Goal: Find specific page/section: Find specific page/section

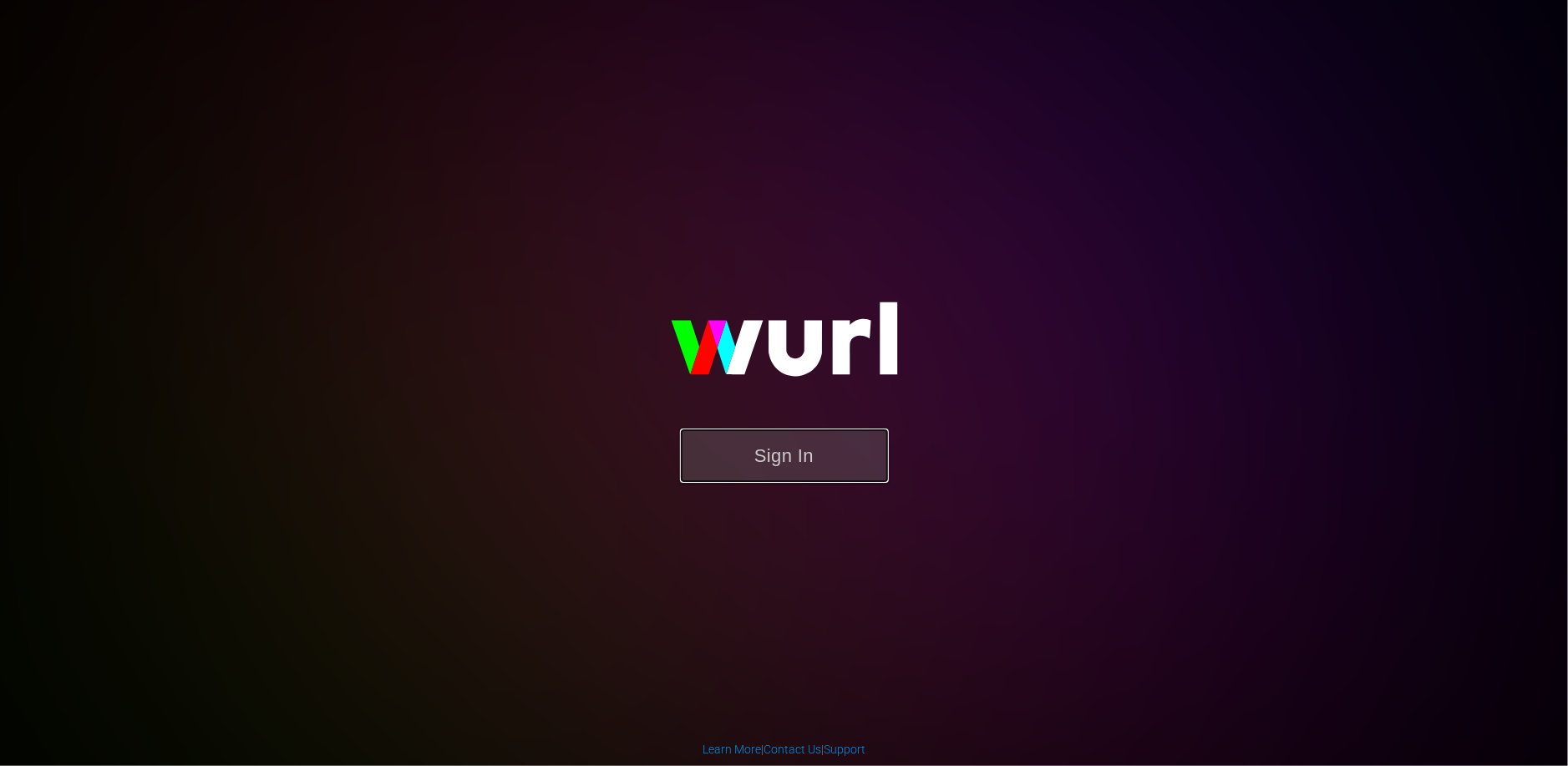
click at [716, 456] on button "Sign In" at bounding box center [784, 456] width 208 height 54
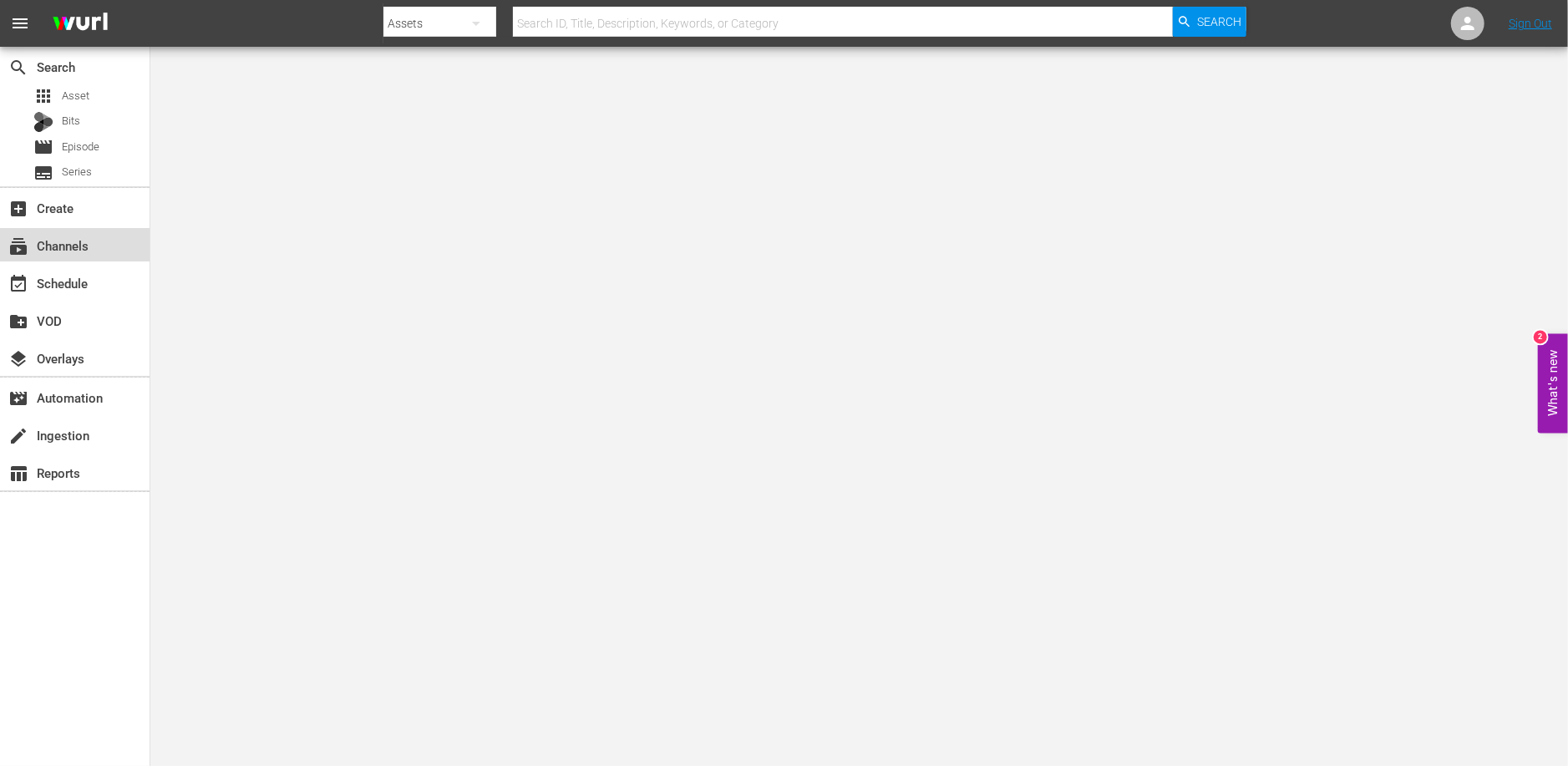
click at [33, 255] on div "subscriptions Channels" at bounding box center [75, 244] width 150 height 33
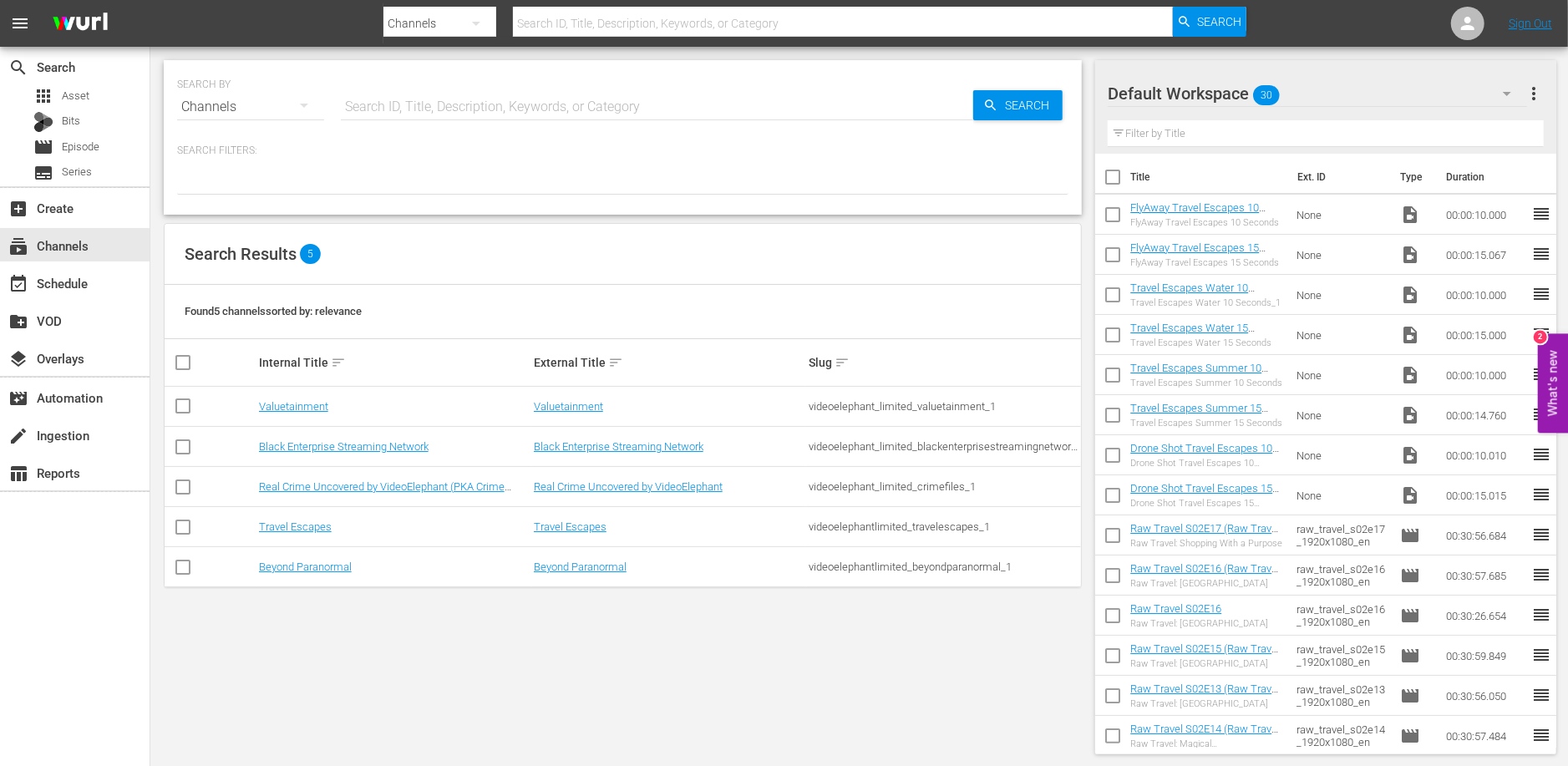
click at [185, 529] on input "checkbox" at bounding box center [183, 531] width 20 height 20
checkbox input "true"
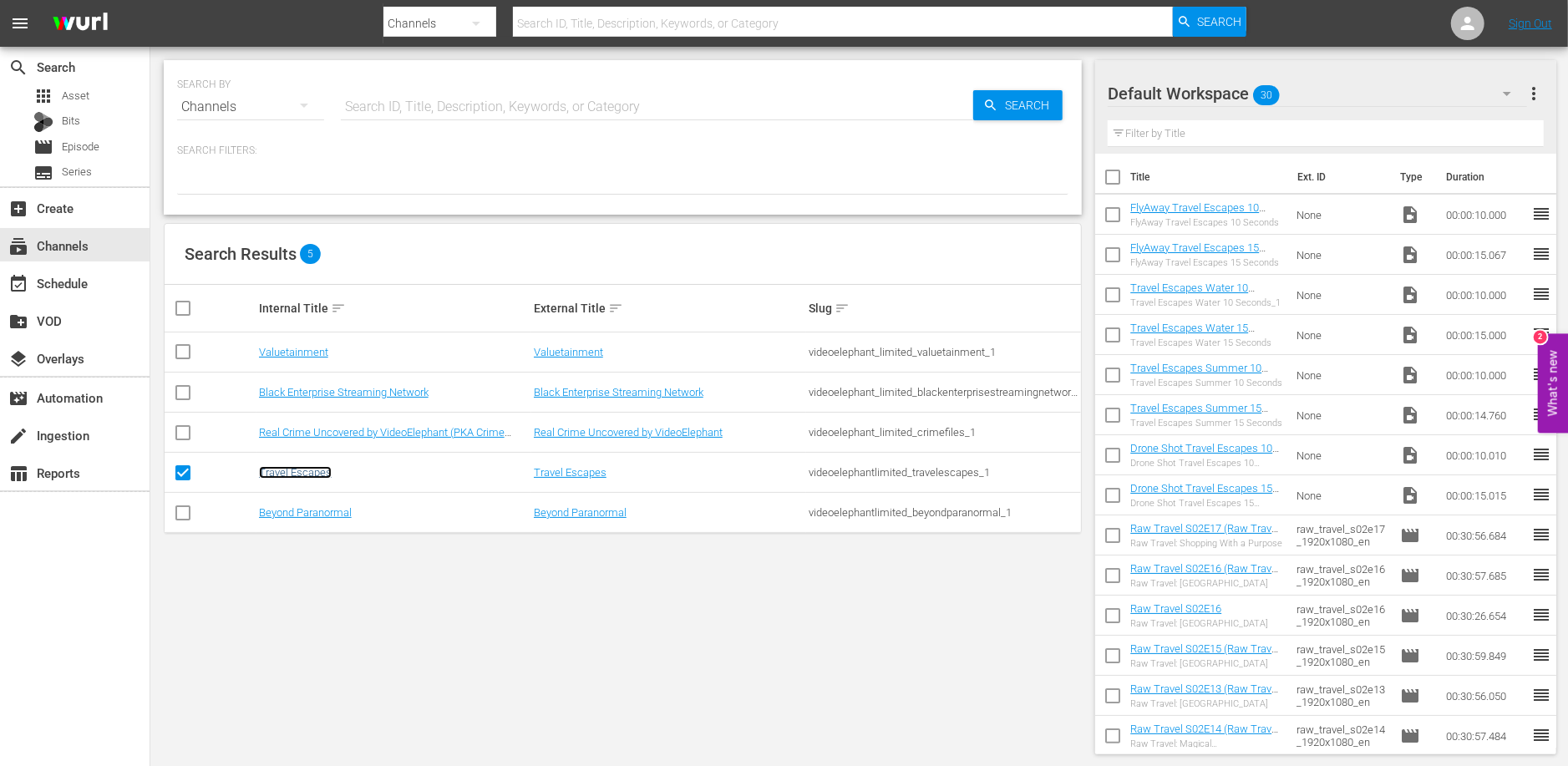
click at [269, 469] on link "Travel Escapes" at bounding box center [294, 472] width 72 height 13
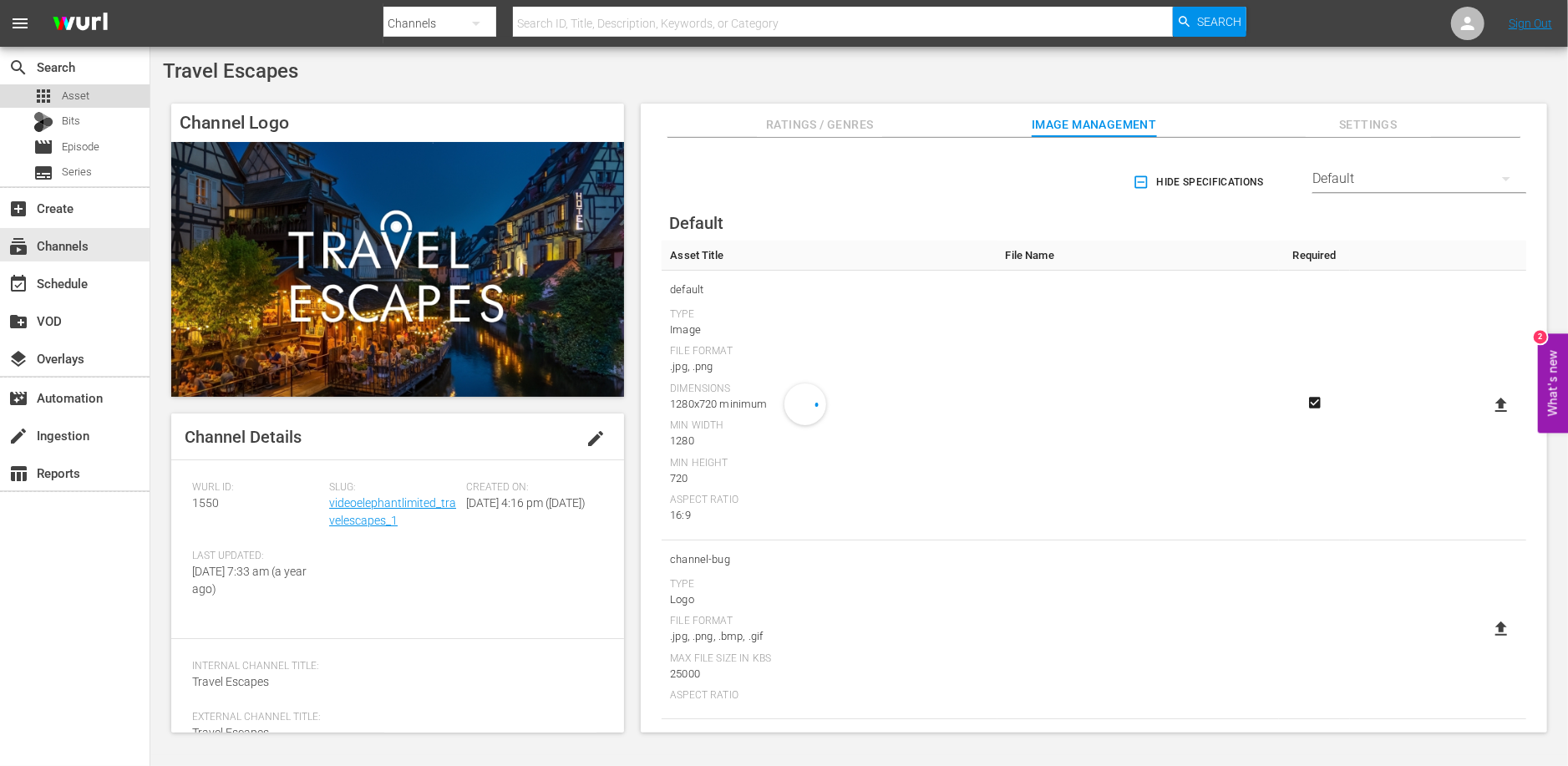
click at [64, 96] on span "Asset" at bounding box center [76, 96] width 27 height 17
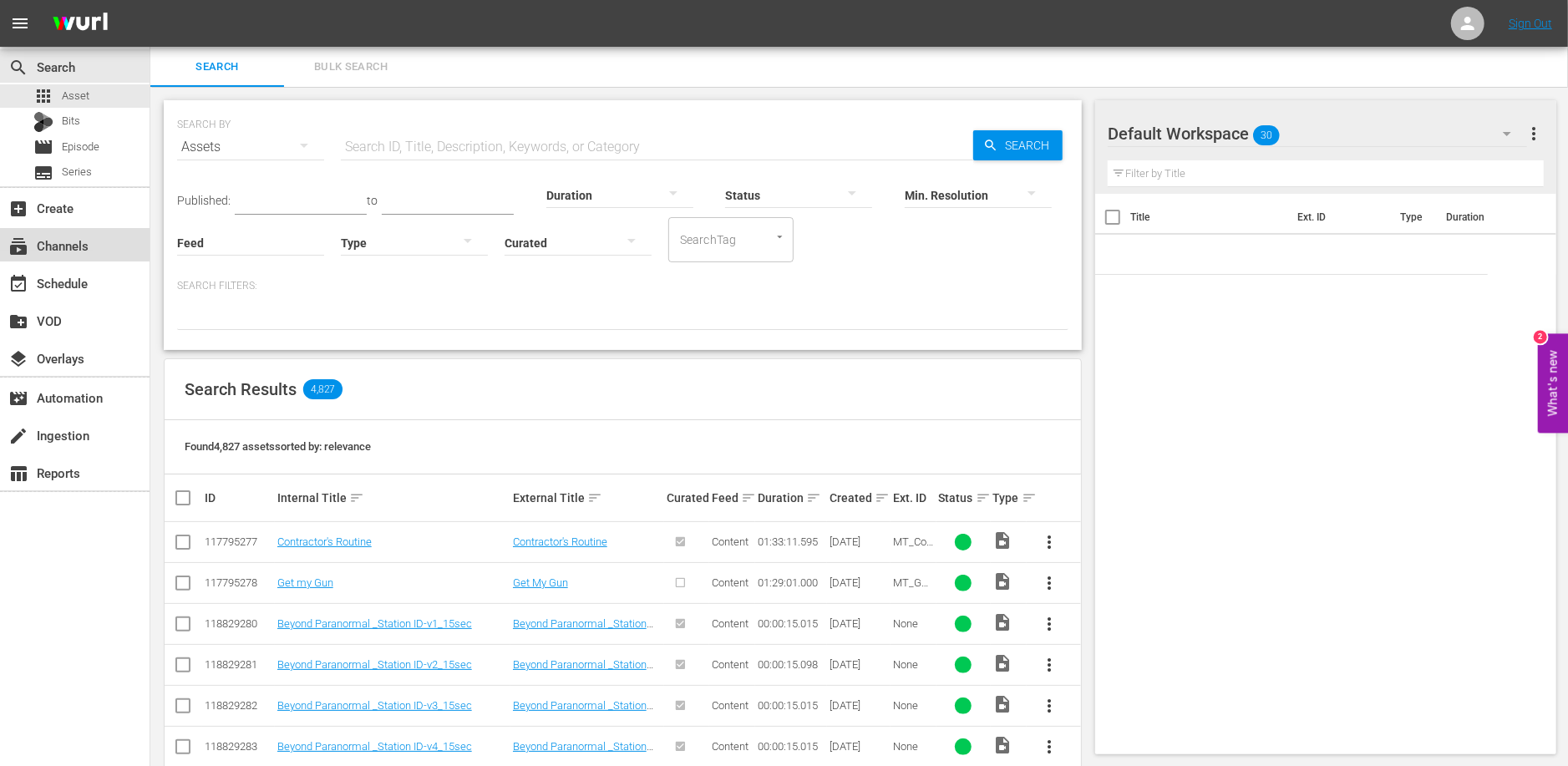
click at [54, 251] on div "subscriptions Channels" at bounding box center [47, 243] width 94 height 15
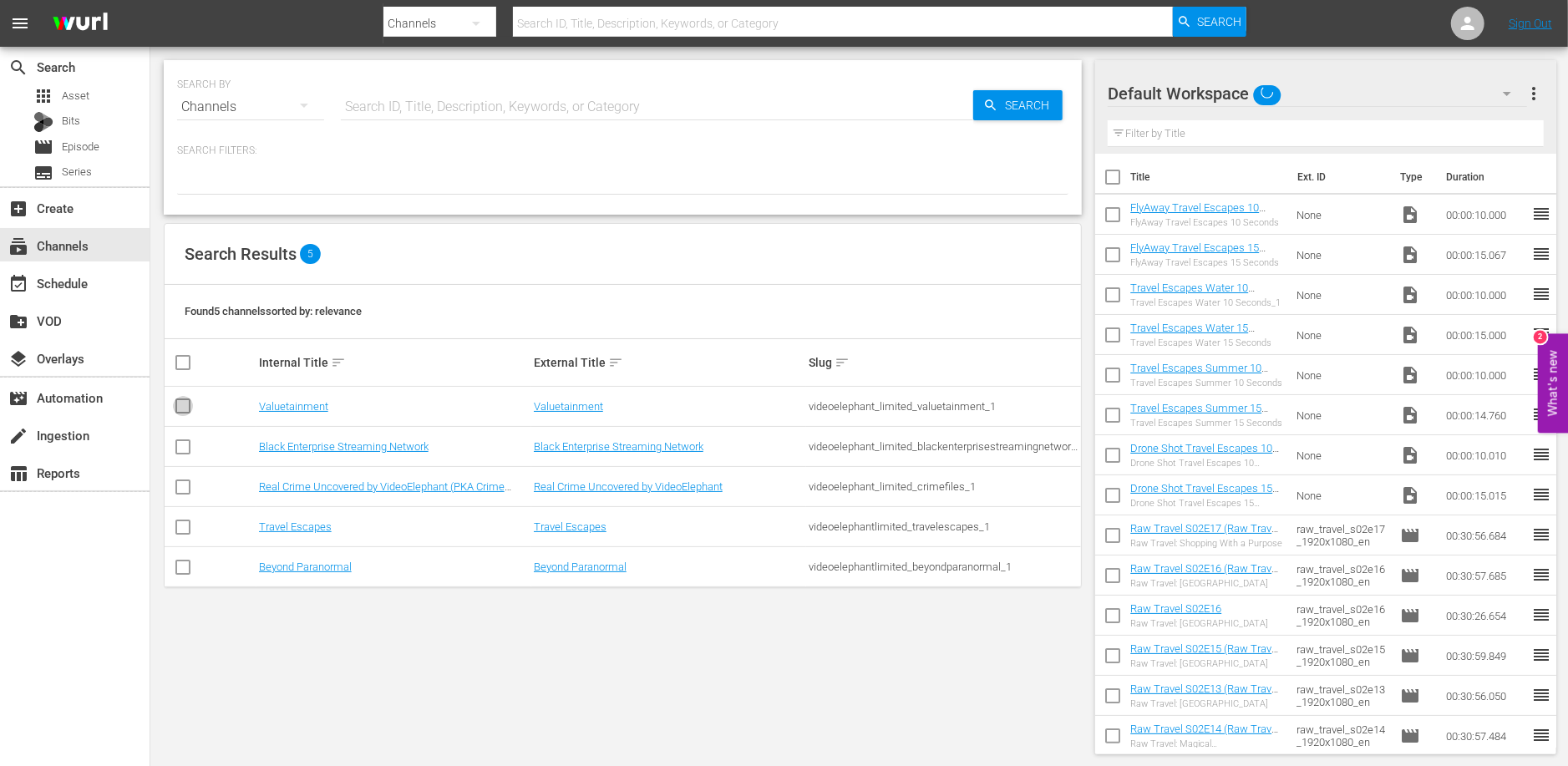
click at [185, 400] on input "checkbox" at bounding box center [183, 409] width 20 height 20
checkbox input "true"
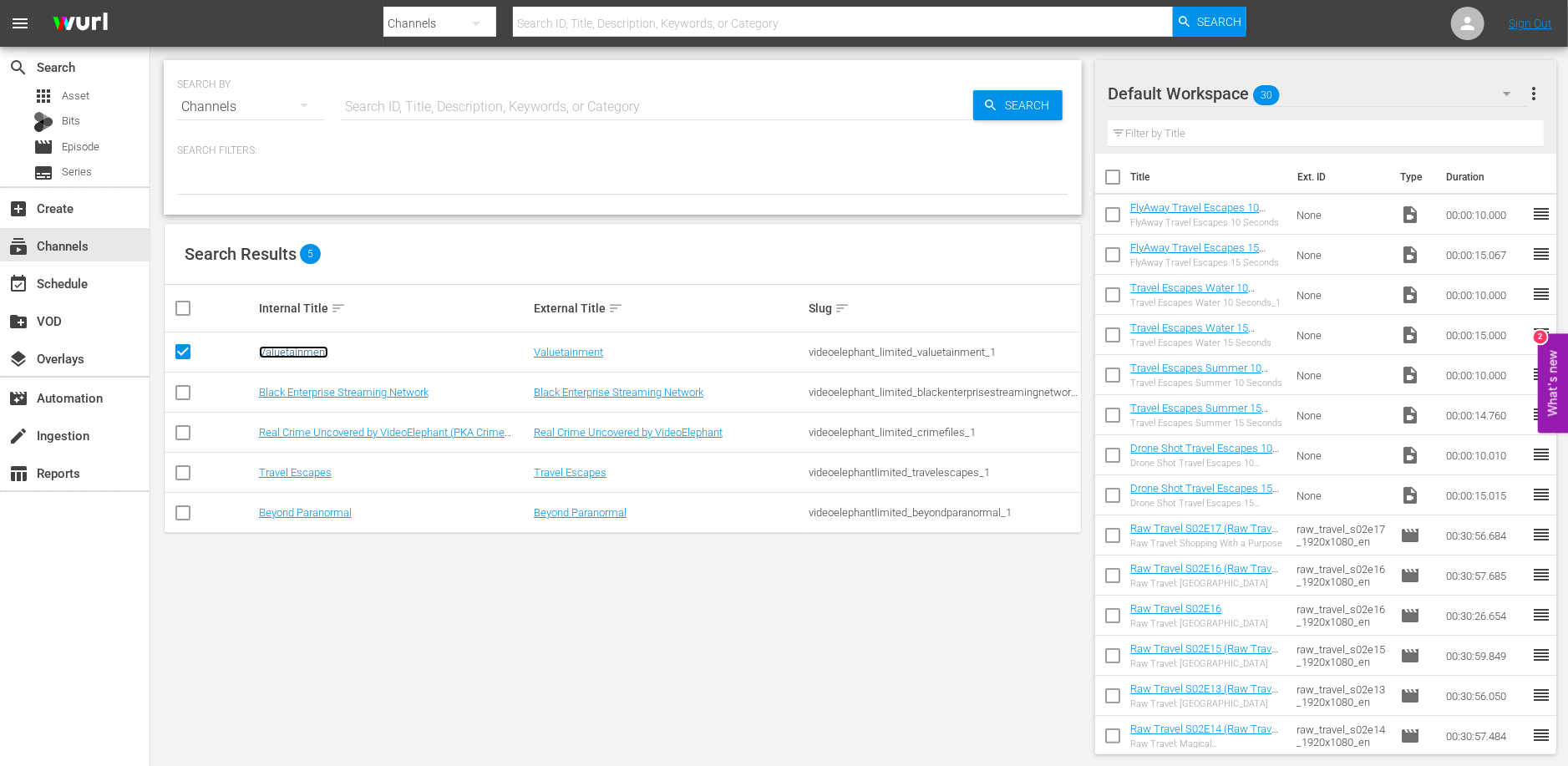
click at [301, 356] on link "Valuetainment" at bounding box center [293, 352] width 69 height 13
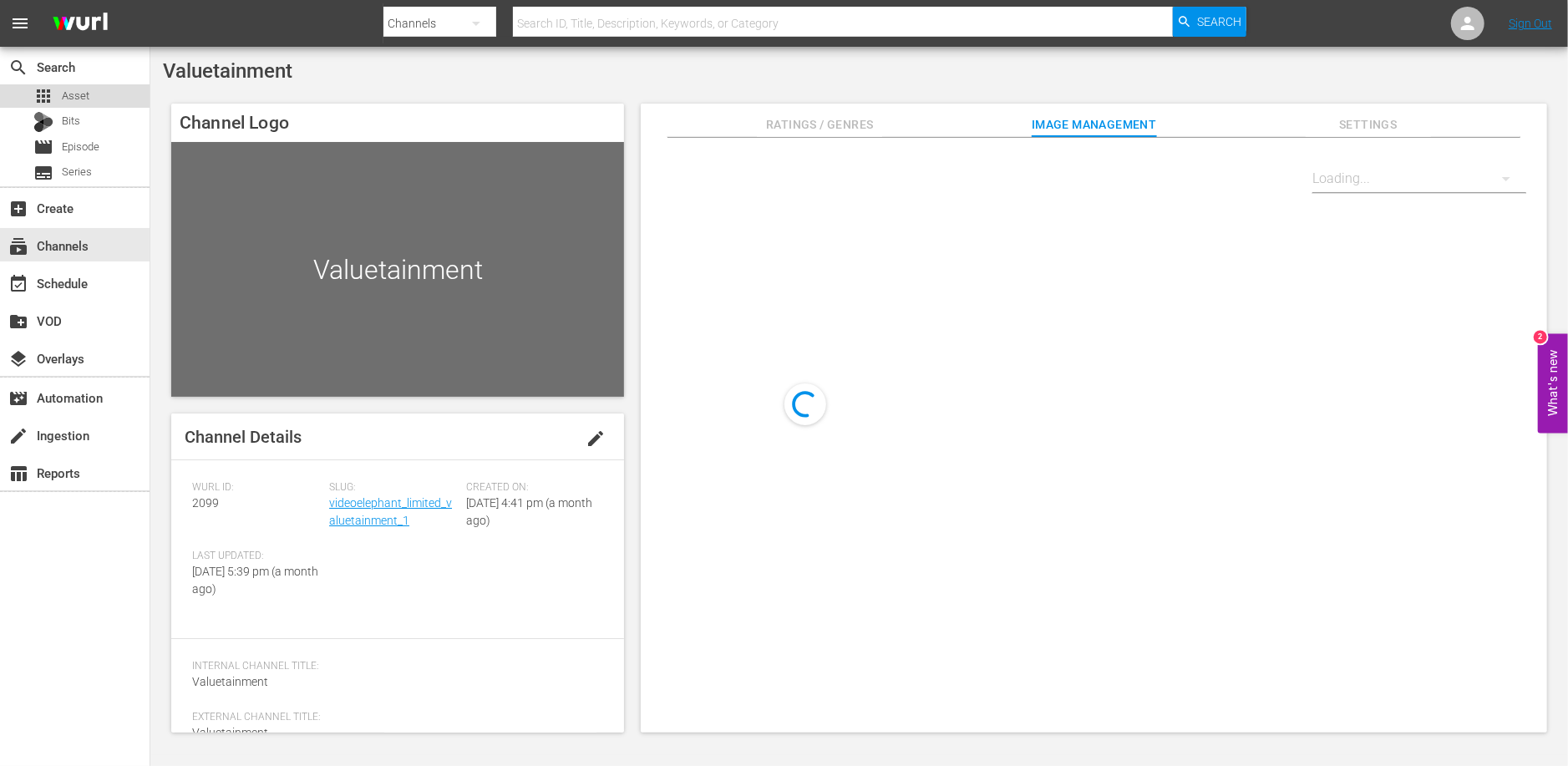
click at [86, 93] on span "Asset" at bounding box center [76, 96] width 27 height 17
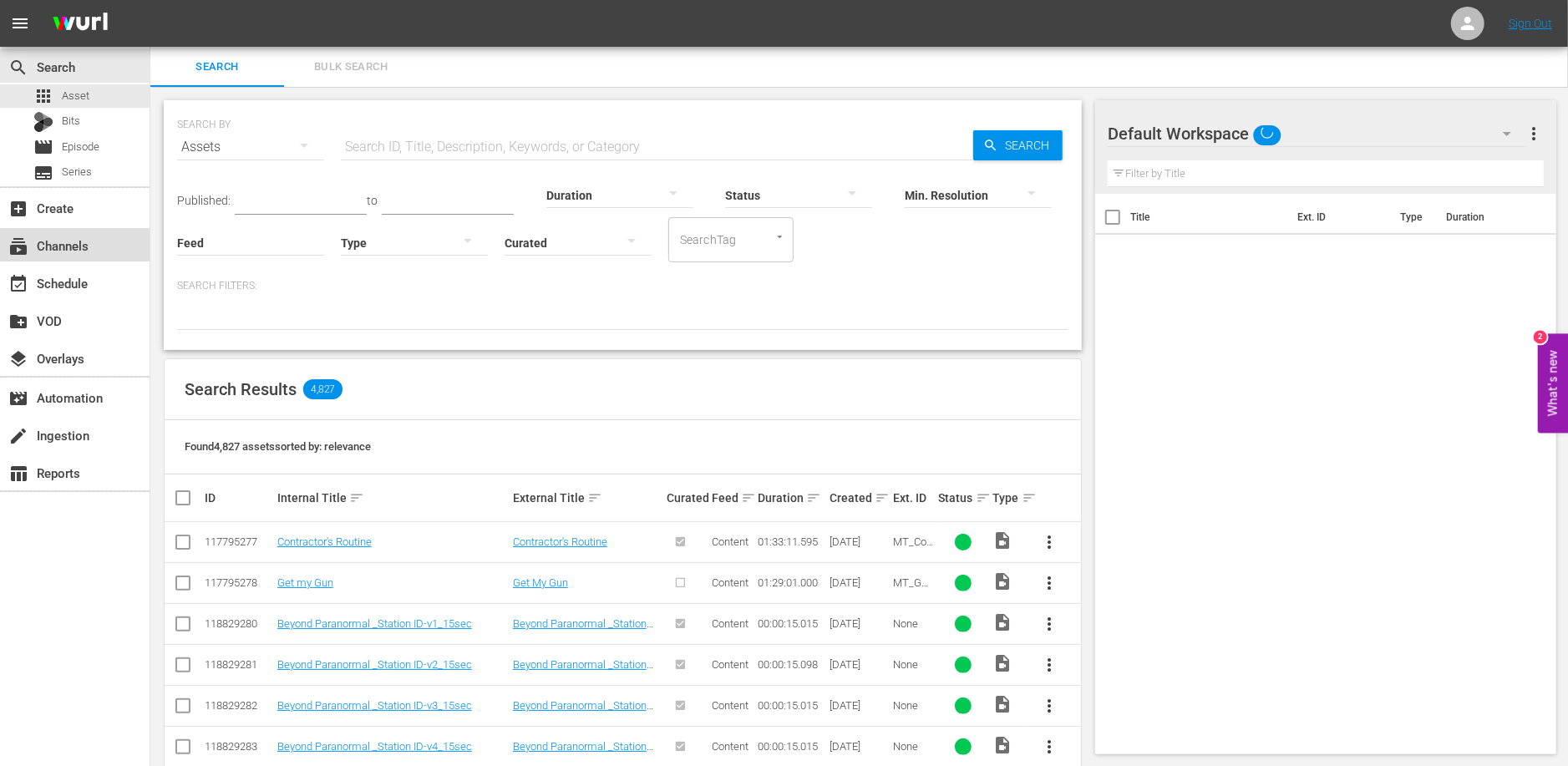
click at [92, 242] on div "subscriptions Channels" at bounding box center [47, 243] width 94 height 15
